Goal: Check status: Check status

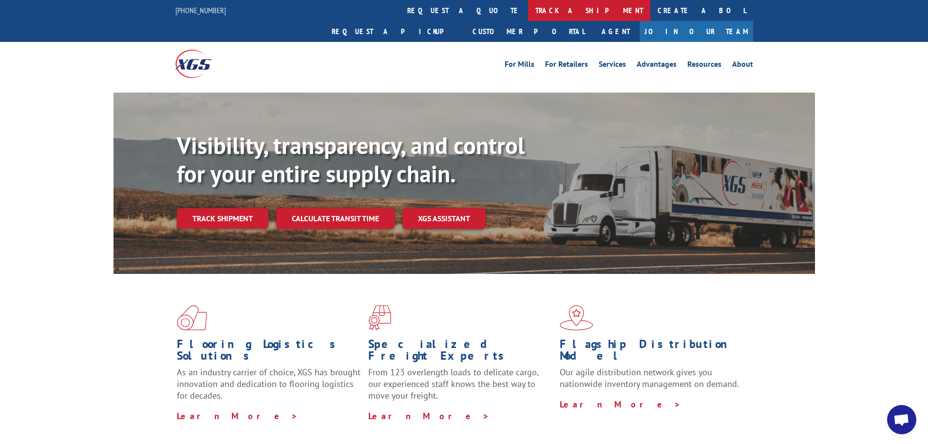
click at [528, 15] on link "track a shipment" at bounding box center [589, 10] width 122 height 21
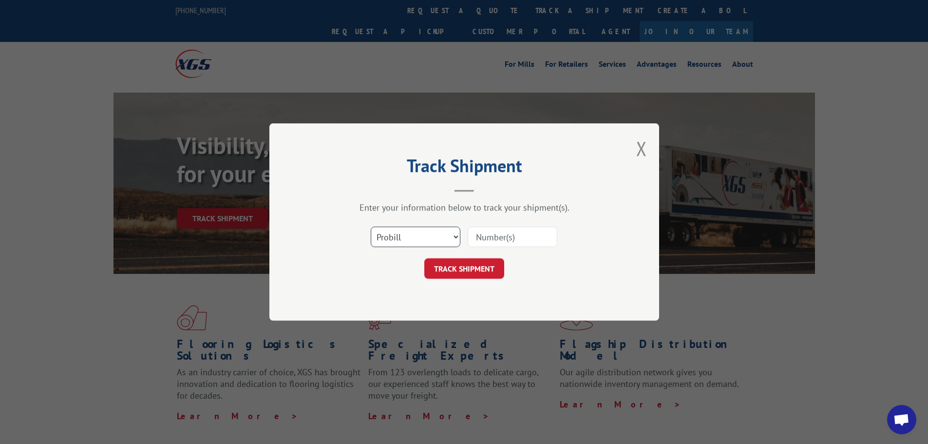
click at [420, 237] on select "Select category... Probill BOL PO" at bounding box center [416, 237] width 90 height 20
select select "bol"
click at [371, 227] on select "Select category... Probill BOL PO" at bounding box center [416, 237] width 90 height 20
click at [517, 233] on input at bounding box center [513, 237] width 90 height 20
paste input "6049734"
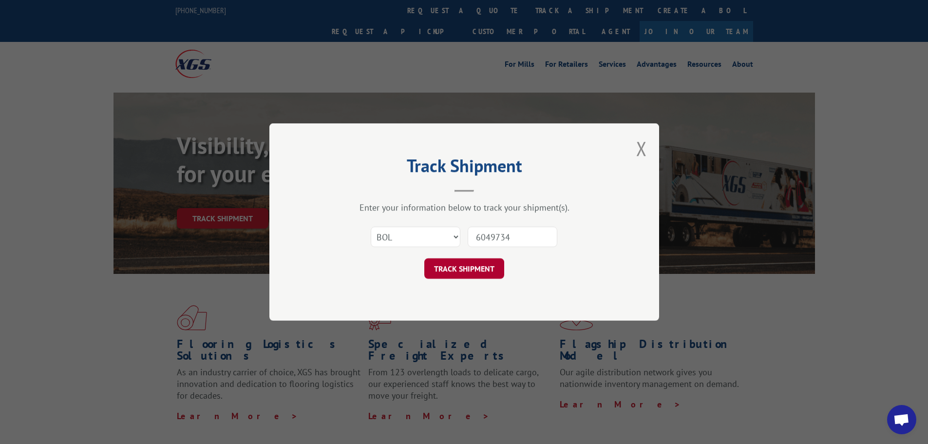
type input "6049734"
click at [478, 278] on button "TRACK SHIPMENT" at bounding box center [464, 268] width 80 height 20
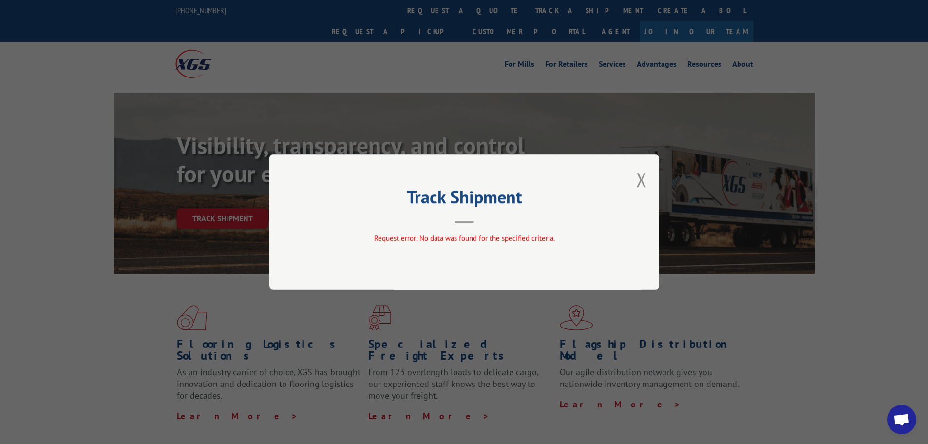
click at [649, 177] on div "Track Shipment Request error: No data was found for the specified criteria." at bounding box center [464, 221] width 390 height 135
click at [640, 179] on button "Close modal" at bounding box center [641, 180] width 11 height 26
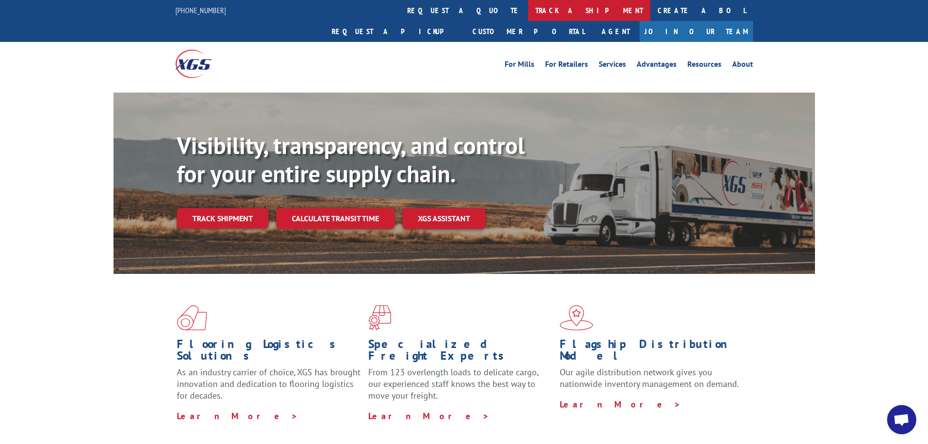
click at [528, 17] on link "track a shipment" at bounding box center [589, 10] width 122 height 21
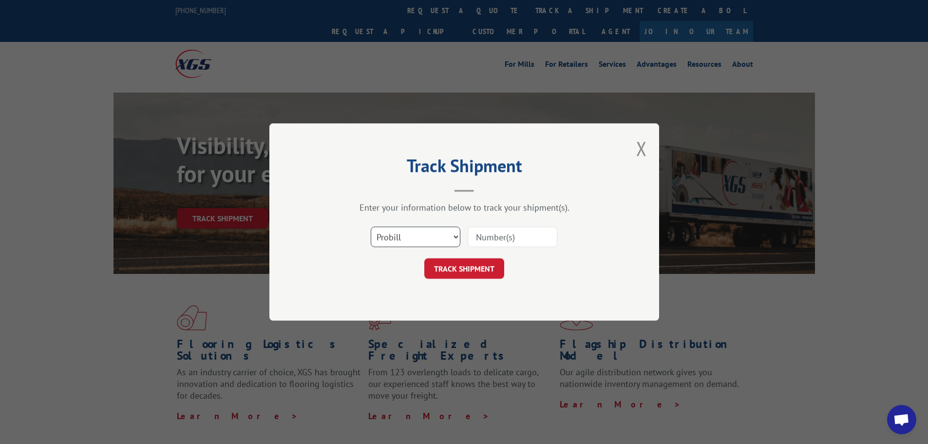
click at [408, 236] on select "Select category... Probill BOL PO" at bounding box center [416, 237] width 90 height 20
select select "bol"
click at [371, 227] on select "Select category... Probill BOL PO" at bounding box center [416, 237] width 90 height 20
click at [487, 239] on input at bounding box center [513, 237] width 90 height 20
paste input "5273049"
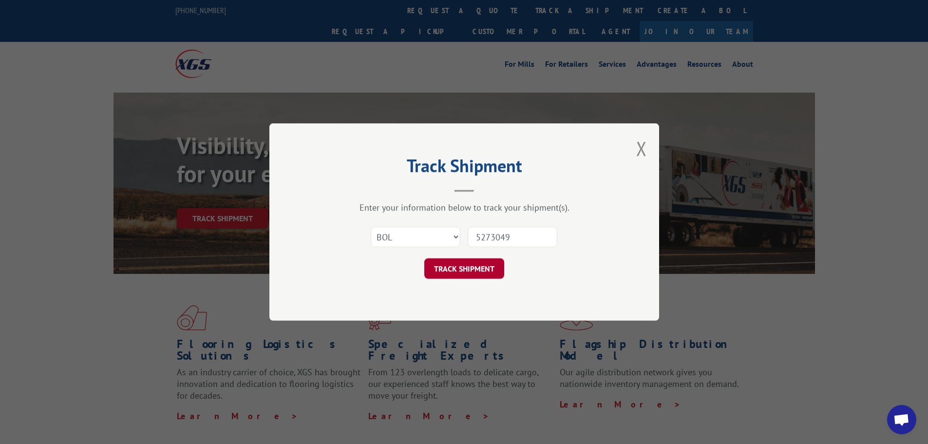
type input "5273049"
click at [454, 272] on button "TRACK SHIPMENT" at bounding box center [464, 268] width 80 height 20
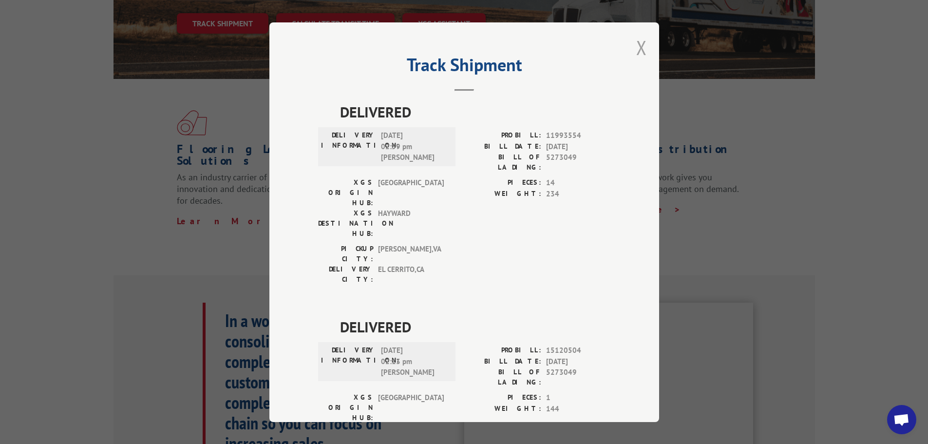
click at [637, 54] on button "Close modal" at bounding box center [641, 48] width 11 height 26
